Goal: Information Seeking & Learning: Learn about a topic

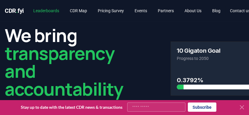
click at [51, 14] on link "Leaderboards" at bounding box center [46, 10] width 35 height 11
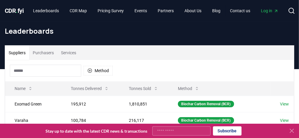
click at [50, 69] on input at bounding box center [45, 71] width 71 height 12
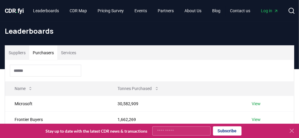
click at [52, 50] on button "Purchasers" at bounding box center [43, 53] width 28 height 14
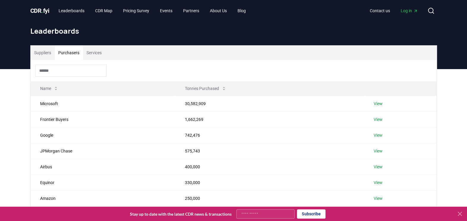
click at [96, 50] on button "Services" at bounding box center [94, 53] width 22 height 14
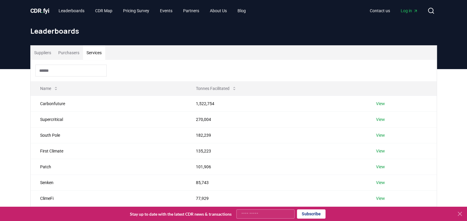
click at [89, 51] on button "Services" at bounding box center [94, 53] width 22 height 14
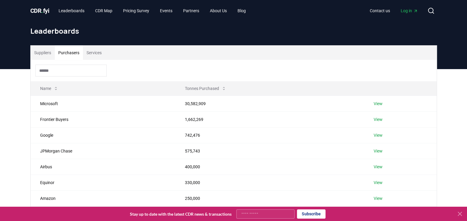
click at [65, 48] on button "Purchasers" at bounding box center [69, 53] width 28 height 14
click at [103, 54] on button "Services" at bounding box center [94, 53] width 22 height 14
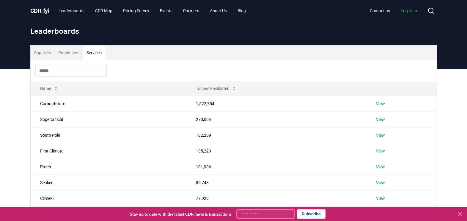
click at [40, 52] on button "Suppliers" at bounding box center [43, 53] width 24 height 14
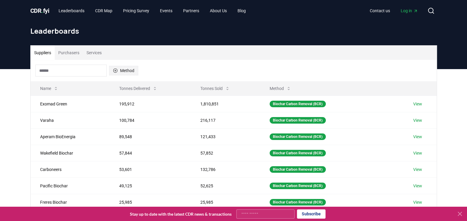
click at [115, 72] on icon "button" at bounding box center [115, 70] width 5 height 5
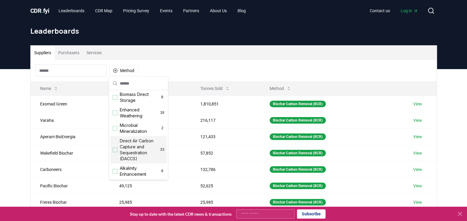
scroll to position [86, 0]
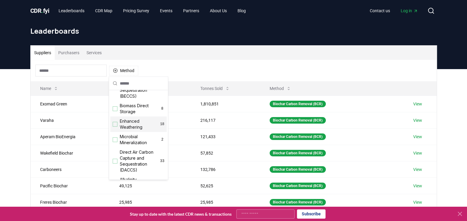
click at [135, 115] on span "Enhanced Weathering" at bounding box center [140, 124] width 40 height 12
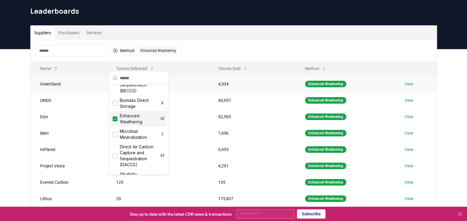
scroll to position [37, 0]
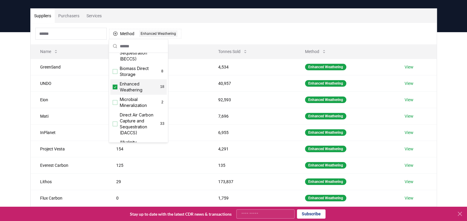
click at [248, 28] on div "Method 1 Enhanced Weathering" at bounding box center [234, 33] width 406 height 21
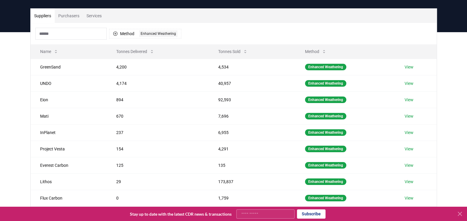
click at [67, 18] on button "Purchasers" at bounding box center [69, 16] width 28 height 14
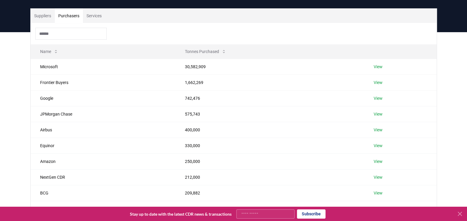
click at [88, 35] on input at bounding box center [70, 34] width 71 height 12
click at [167, 29] on div at bounding box center [234, 33] width 406 height 21
click at [62, 14] on button "Purchasers" at bounding box center [69, 16] width 28 height 14
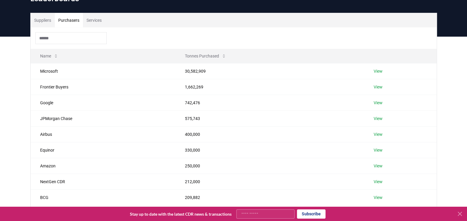
scroll to position [0, 0]
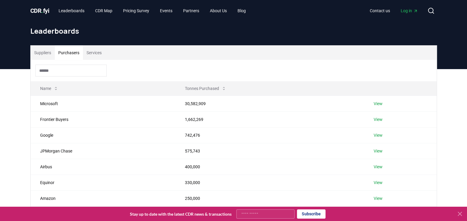
click at [59, 68] on input at bounding box center [70, 71] width 71 height 12
click at [108, 67] on div at bounding box center [234, 70] width 406 height 21
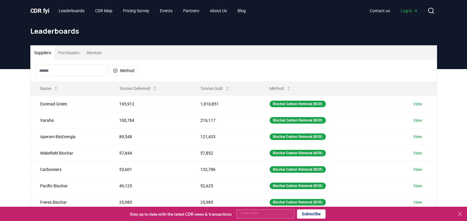
click at [41, 54] on button "Suppliers" at bounding box center [43, 53] width 24 height 14
click at [123, 68] on button "Method" at bounding box center [123, 71] width 29 height 10
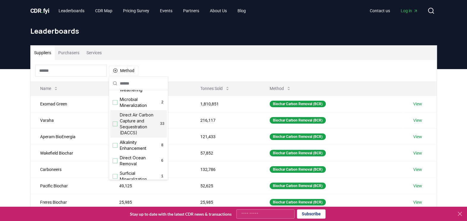
scroll to position [86, 0]
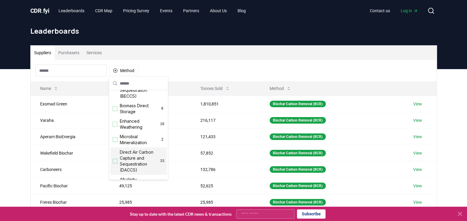
click at [136, 115] on span "Enhanced Weathering" at bounding box center [140, 124] width 40 height 12
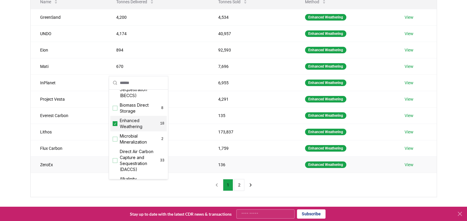
scroll to position [112, 0]
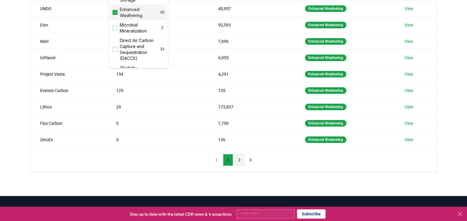
click at [239, 115] on button "2" at bounding box center [239, 160] width 10 height 12
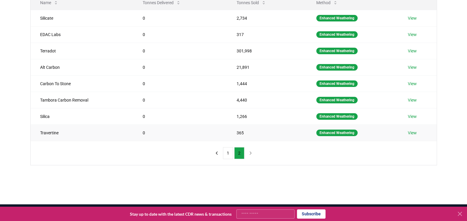
scroll to position [74, 0]
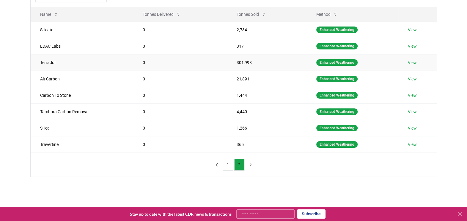
click at [249, 62] on link "View" at bounding box center [412, 62] width 9 height 6
